Goal: Task Accomplishment & Management: Use online tool/utility

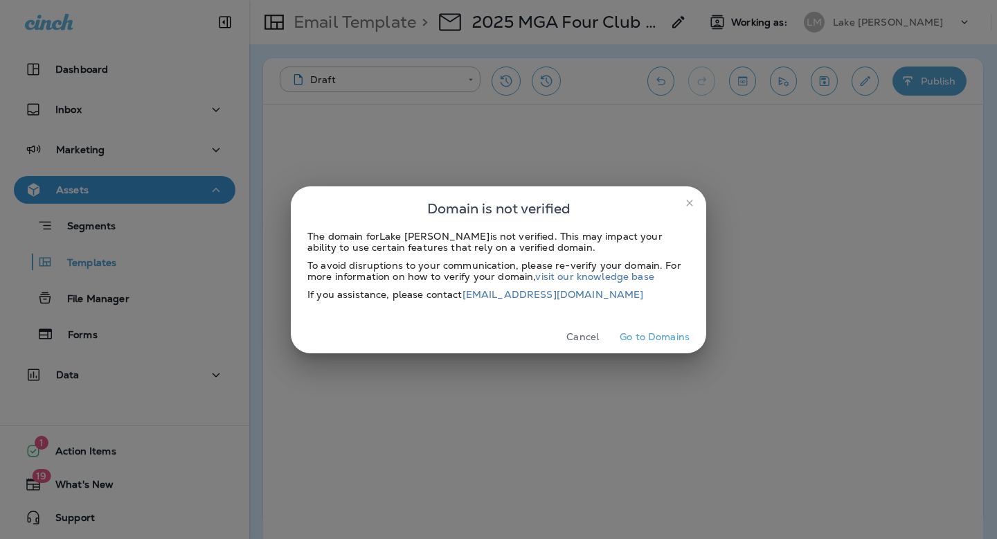
click at [582, 336] on button "Cancel" at bounding box center [583, 336] width 52 height 21
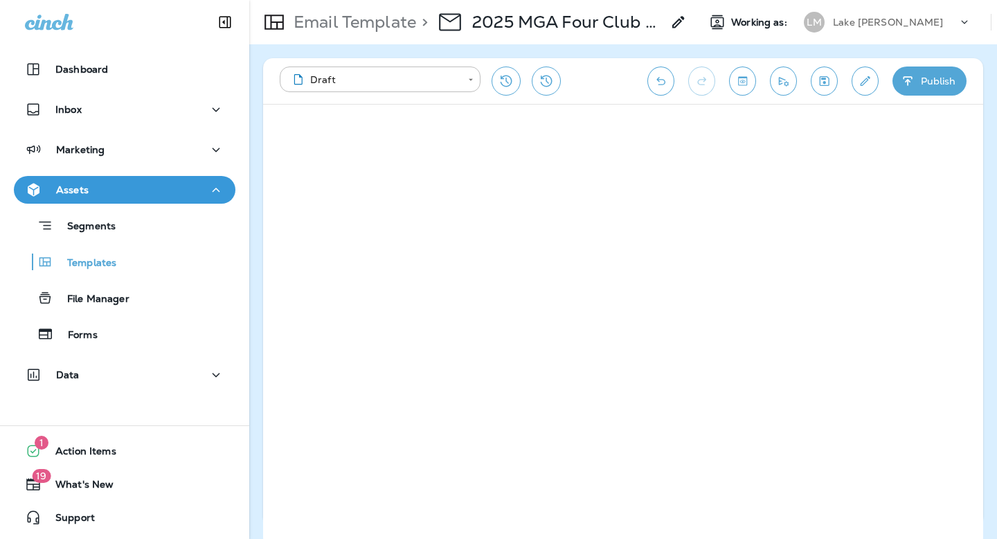
click at [837, 20] on p "Lake [PERSON_NAME]" at bounding box center [888, 22] width 111 height 11
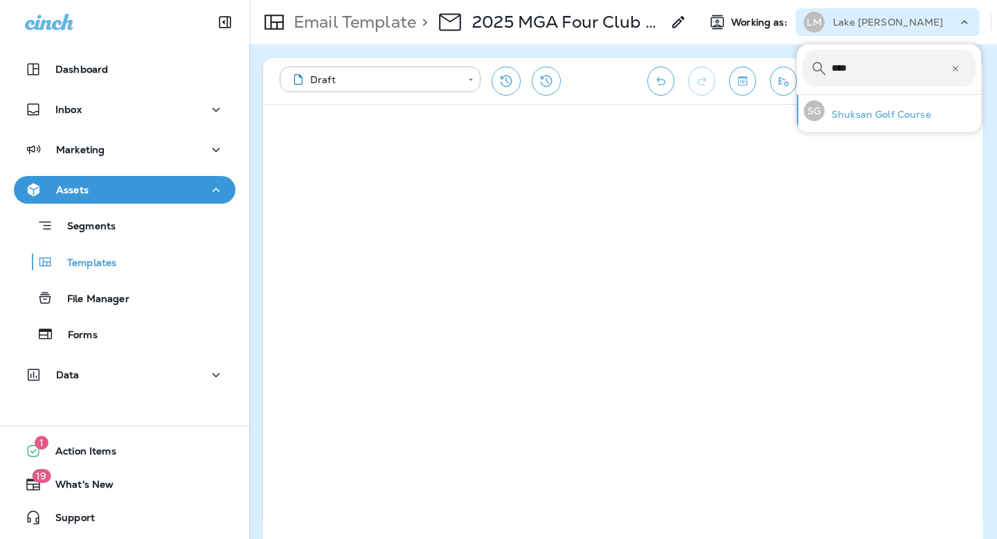
type input "****"
click at [867, 124] on div "SG Shuksan Golf Course" at bounding box center [867, 111] width 138 height 32
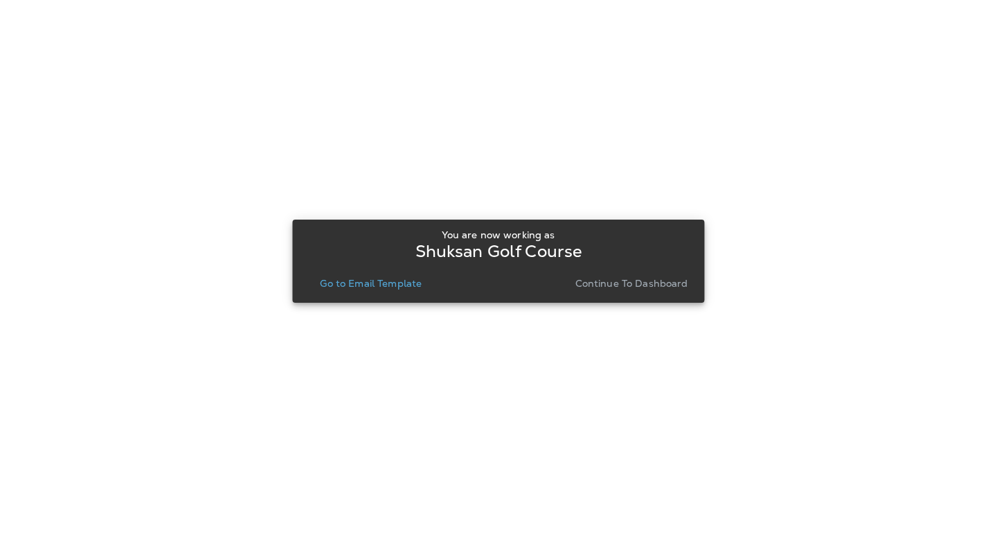
click at [383, 283] on p "Go to Email Template" at bounding box center [371, 283] width 102 height 11
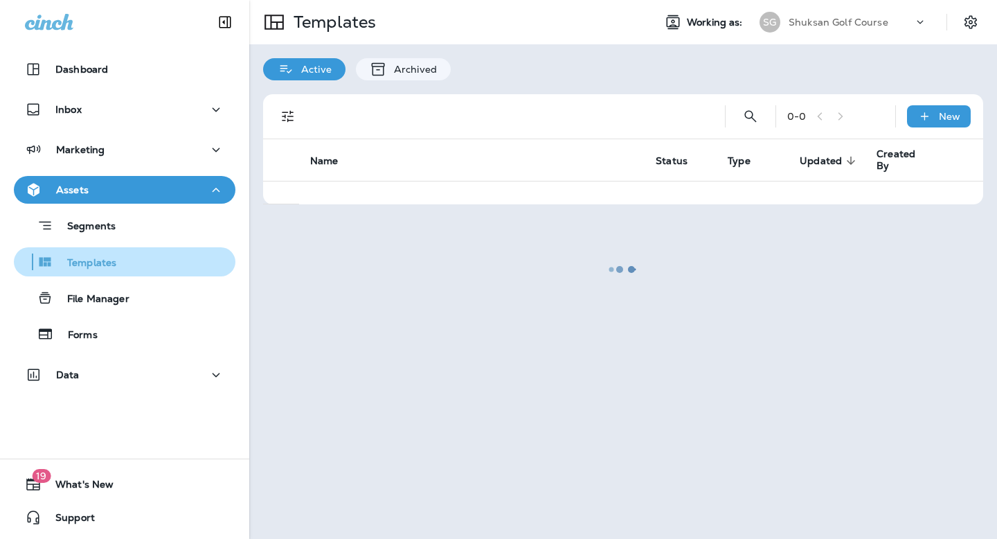
click at [111, 275] on button "Templates" at bounding box center [124, 261] width 221 height 29
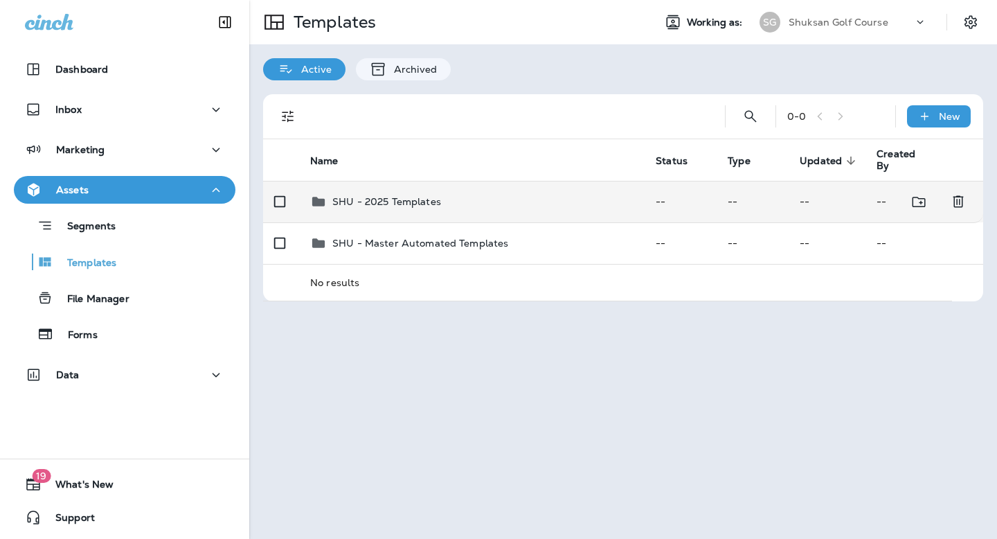
click at [350, 201] on p "SHU - 2025 Templates" at bounding box center [386, 201] width 109 height 11
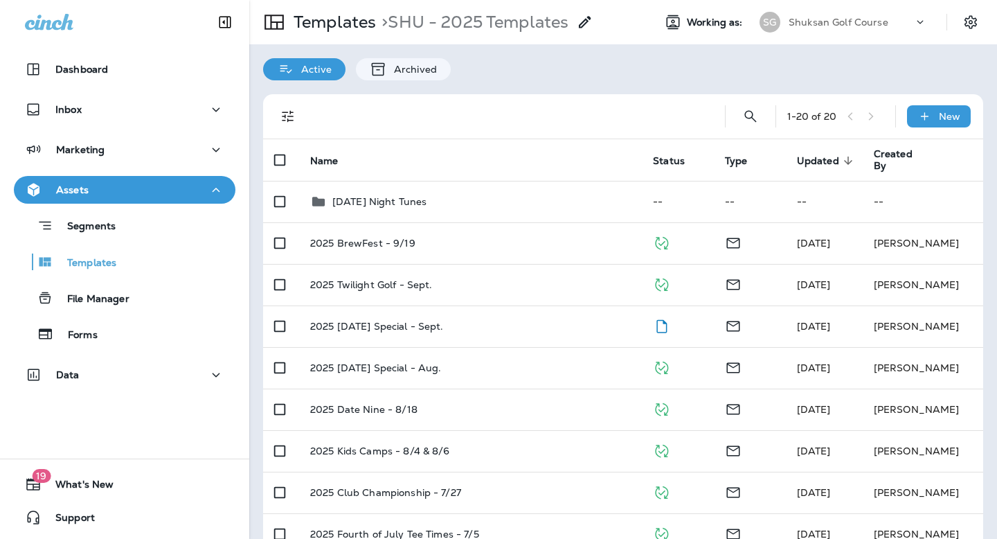
click at [350, 201] on p "[DATE] Night Tunes" at bounding box center [379, 201] width 95 height 11
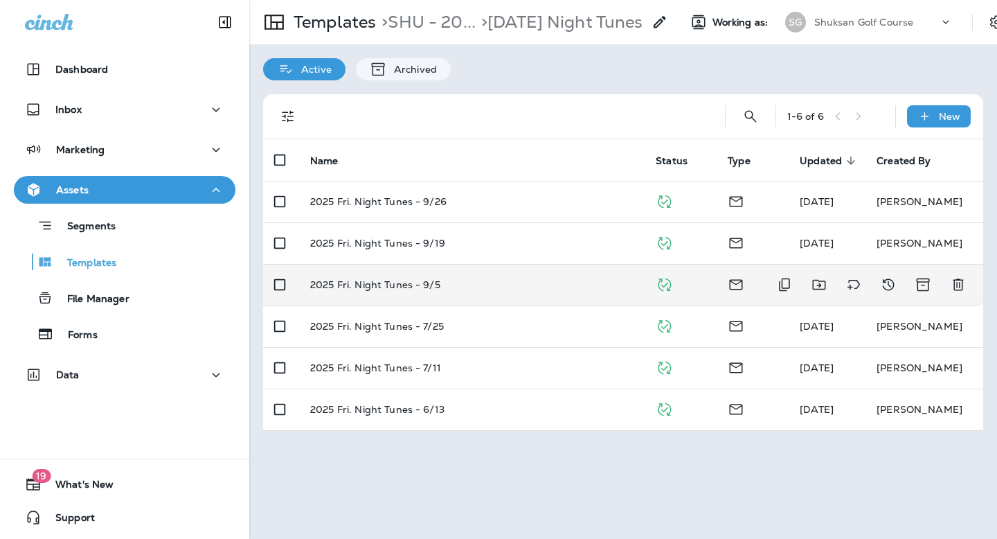
click at [401, 281] on p "2025 Fri. Night Tunes - 9/5" at bounding box center [375, 284] width 130 height 11
